Goal: Task Accomplishment & Management: Manage account settings

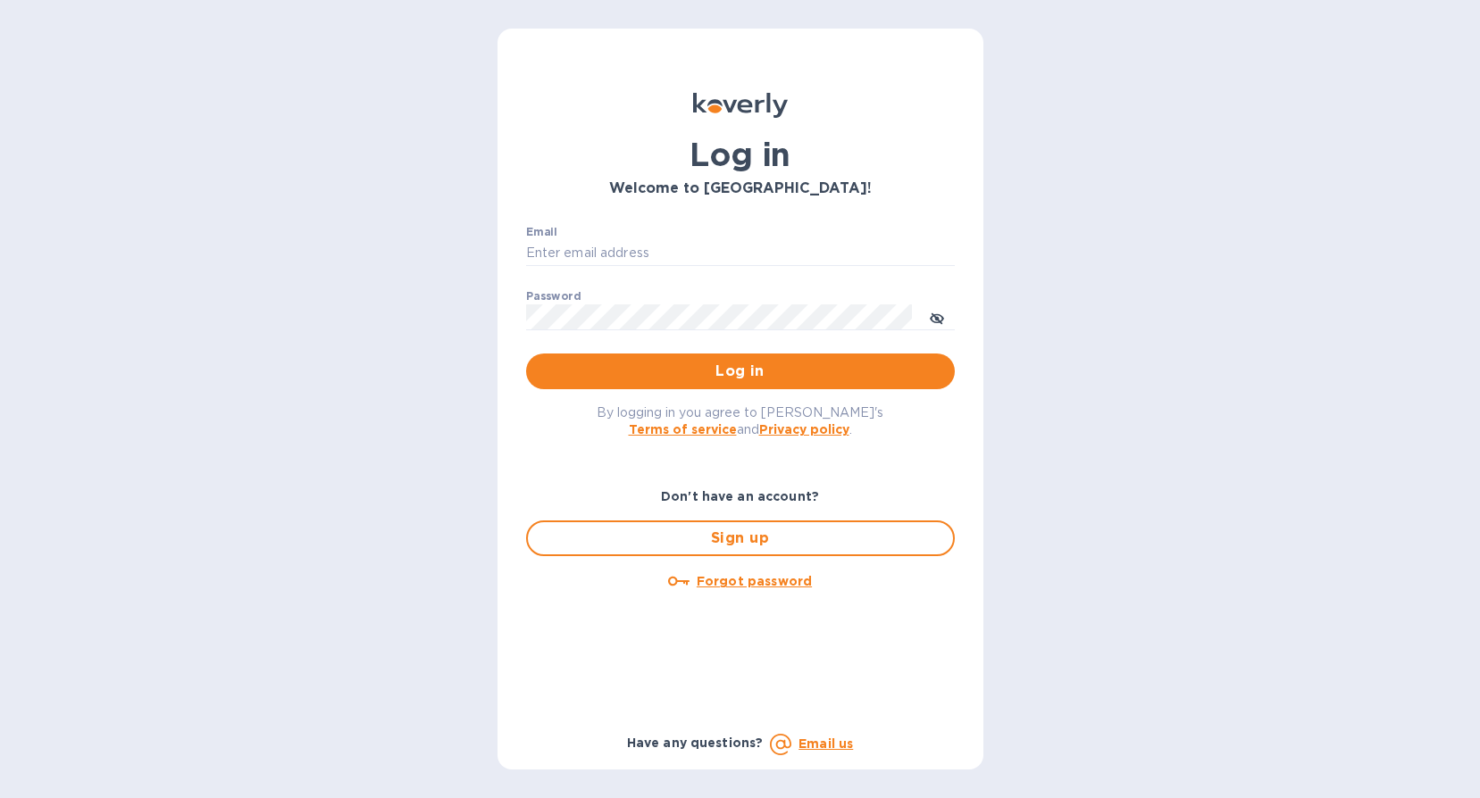
type input "[EMAIL_ADDRESS][DOMAIN_NAME]"
click at [767, 315] on button "toggle password visibility" at bounding box center [937, 317] width 36 height 36
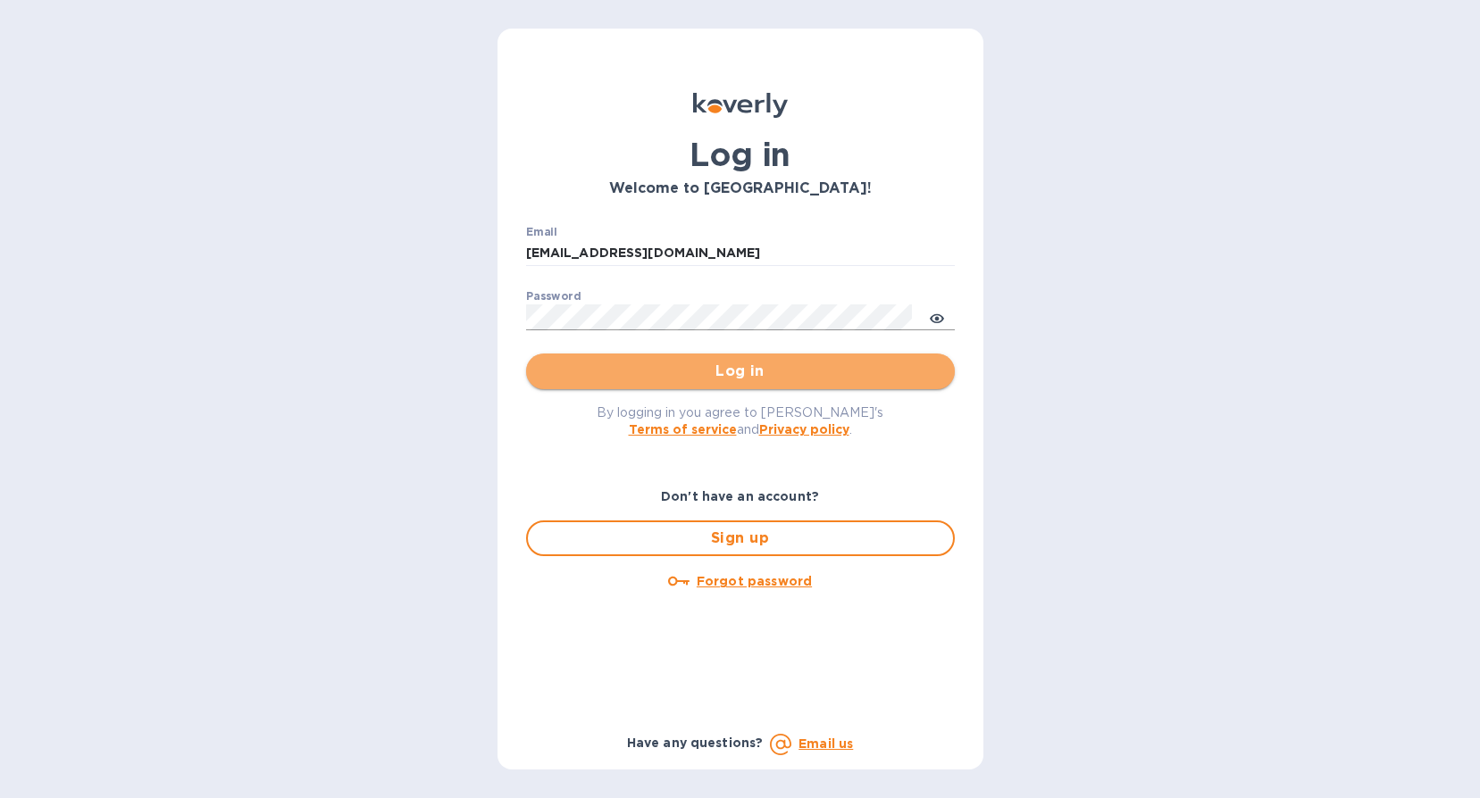
click at [686, 368] on span "Log in" at bounding box center [740, 371] width 400 height 21
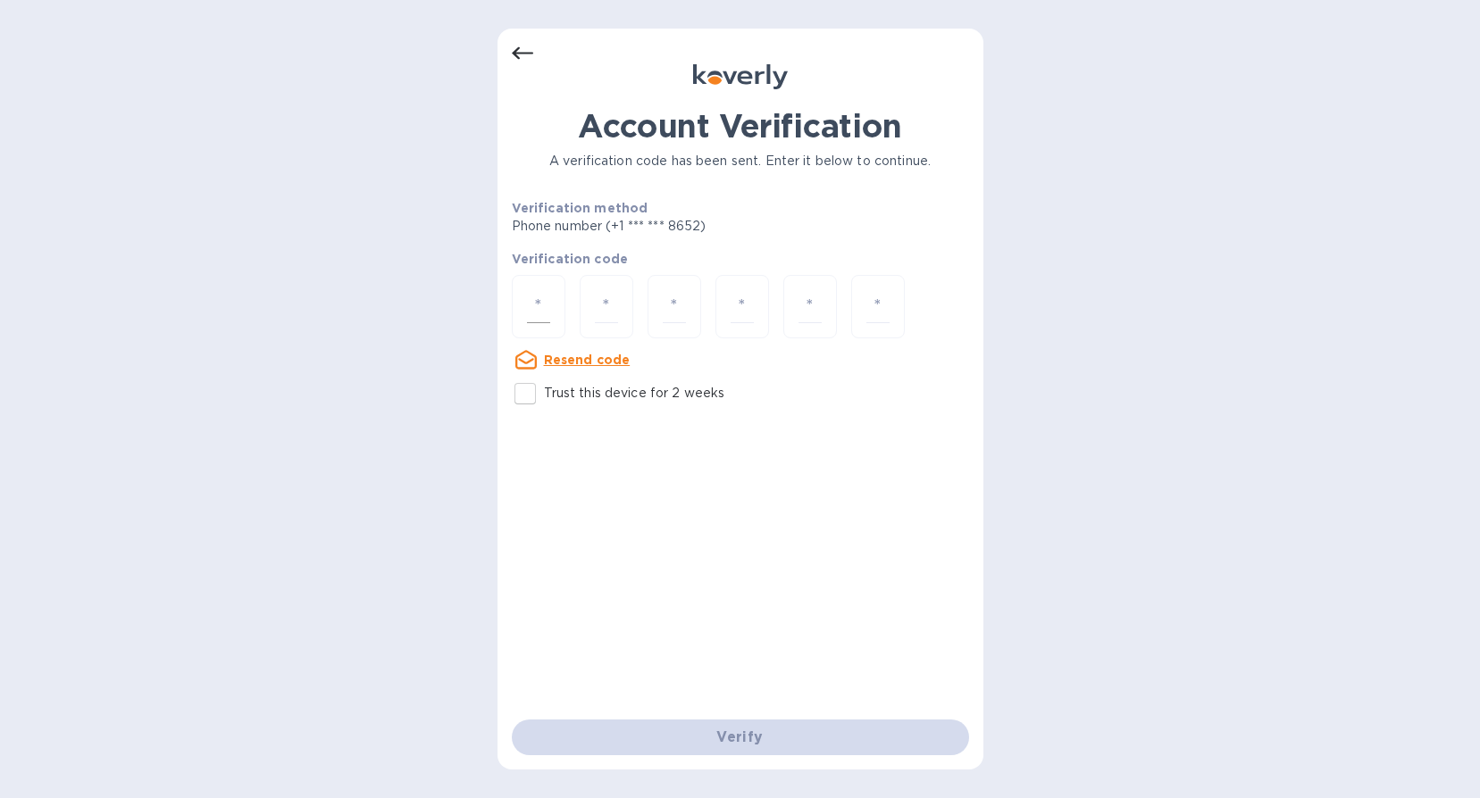
click at [550, 307] on input "number" at bounding box center [538, 306] width 23 height 33
type input "5"
type input "3"
type input "9"
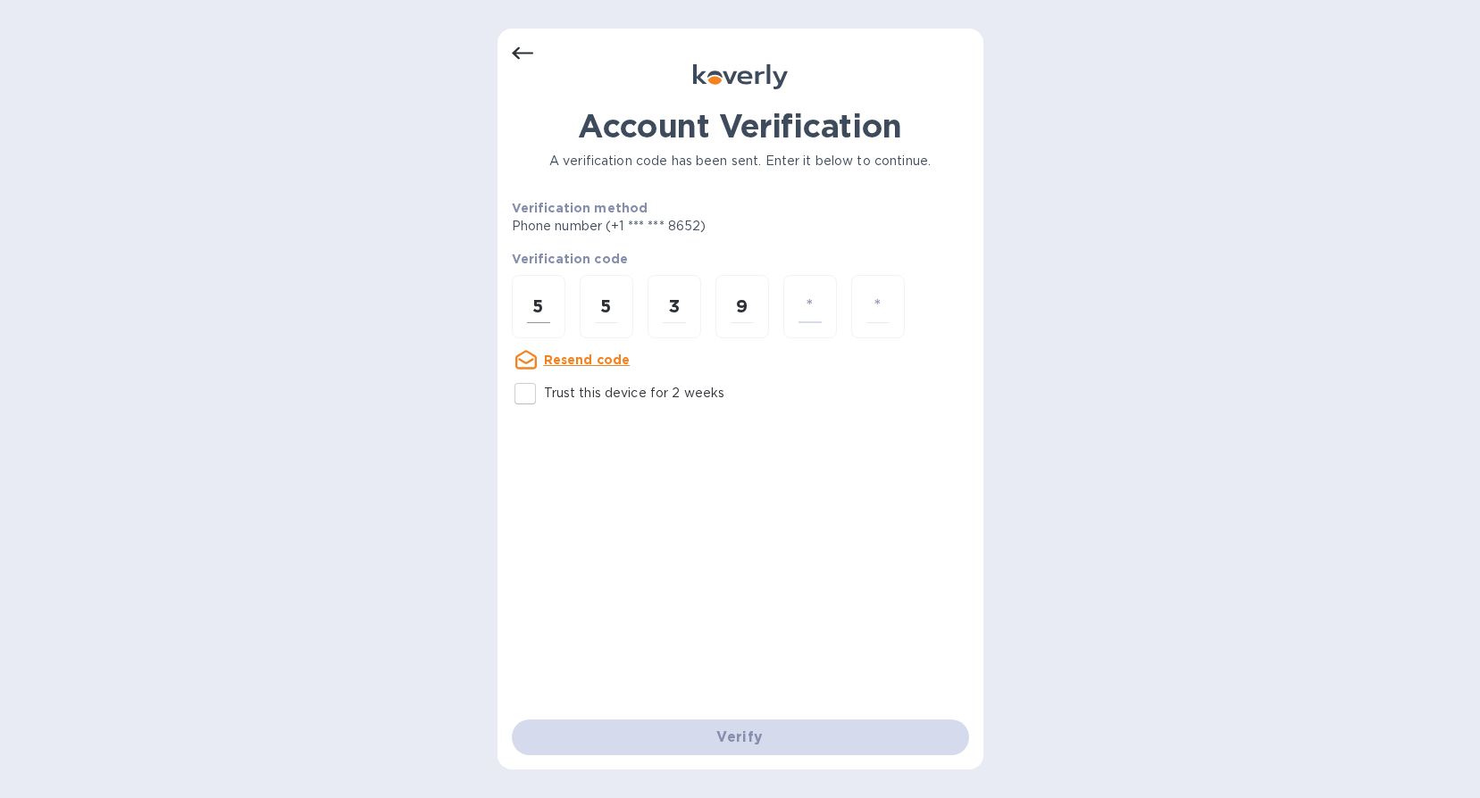
type input "7"
type input "2"
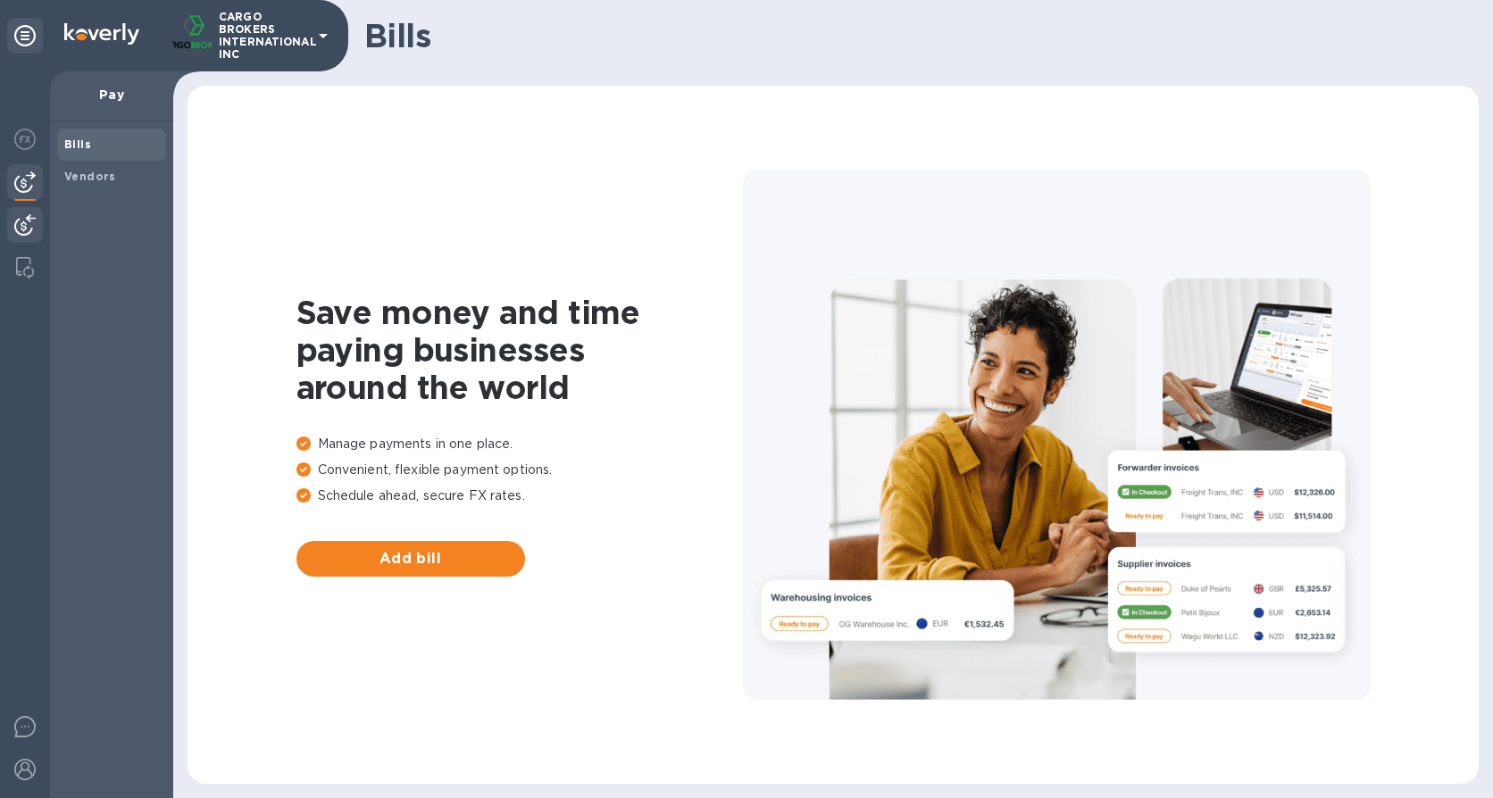
click at [14, 218] on img at bounding box center [24, 224] width 21 height 21
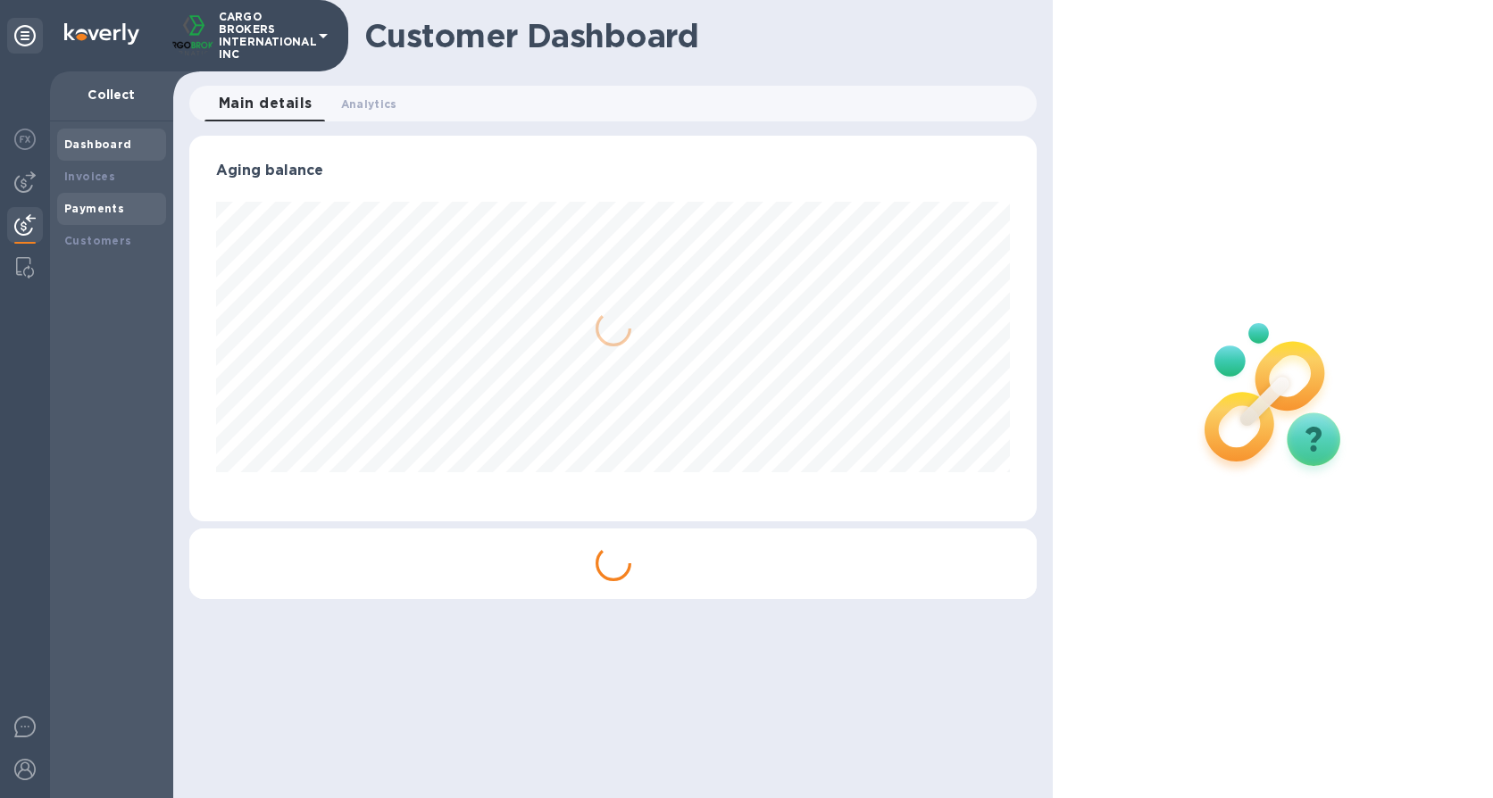
scroll to position [386, 848]
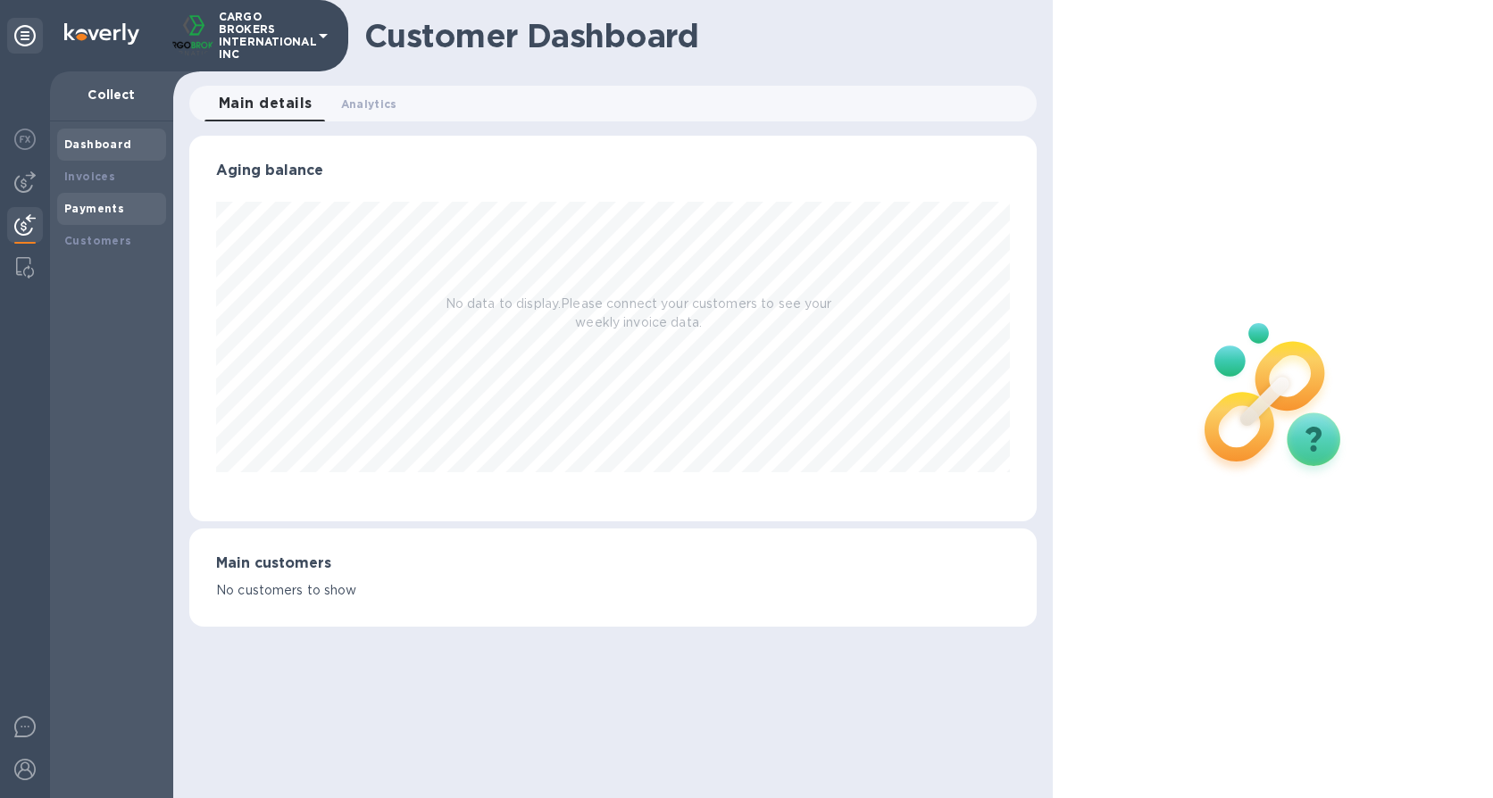
click at [97, 213] on b "Payments" at bounding box center [94, 208] width 60 height 13
